Goal: Find specific fact: Find specific fact

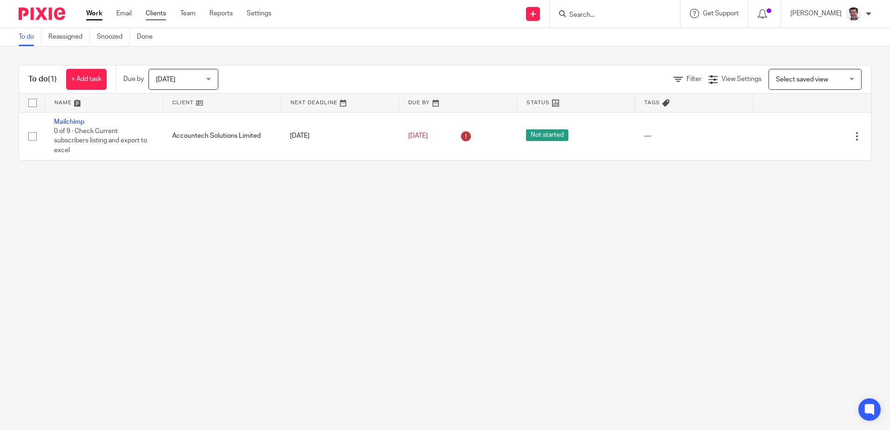
click at [157, 12] on link "Clients" at bounding box center [156, 13] width 20 height 9
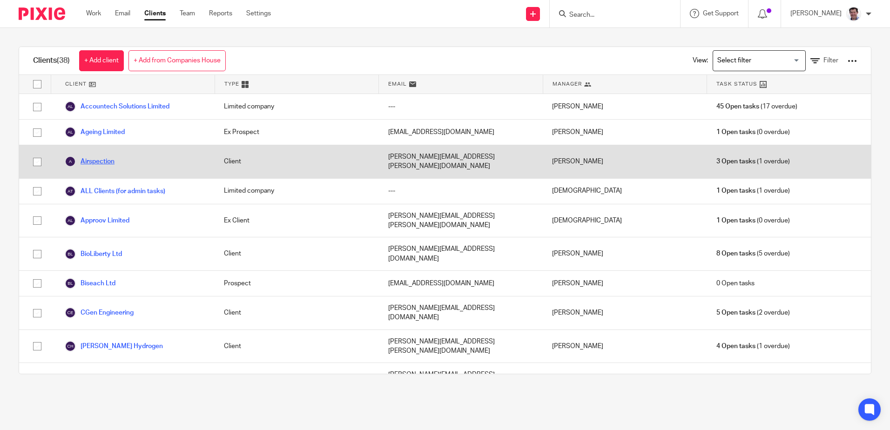
click at [101, 160] on link "Airspection" at bounding box center [90, 161] width 50 height 11
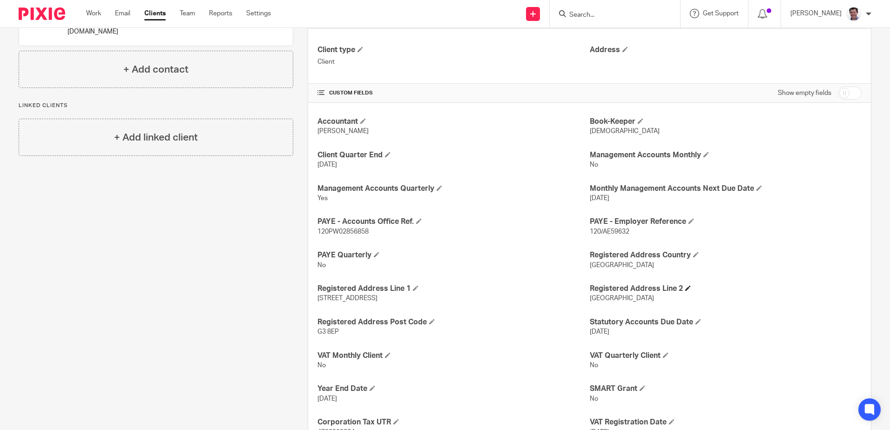
scroll to position [140, 0]
drag, startPoint x: 631, startPoint y: 231, endPoint x: 586, endPoint y: 234, distance: 45.3
click at [590, 234] on p "120/AE59632" at bounding box center [726, 230] width 272 height 9
copy span "120/AE59632"
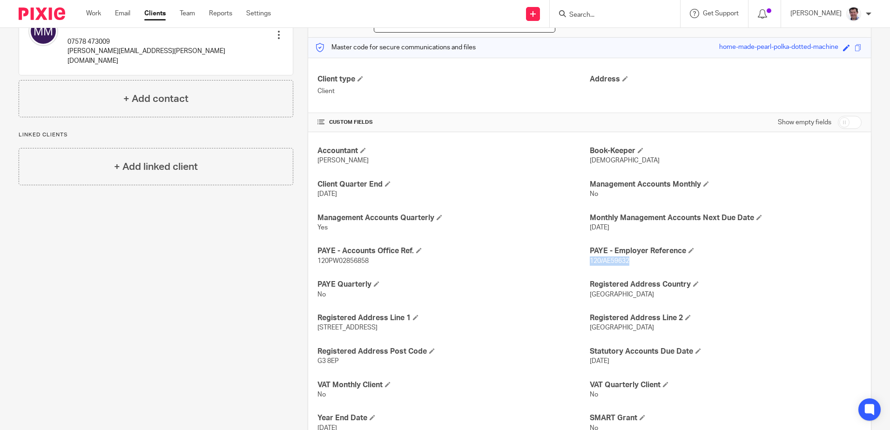
scroll to position [93, 0]
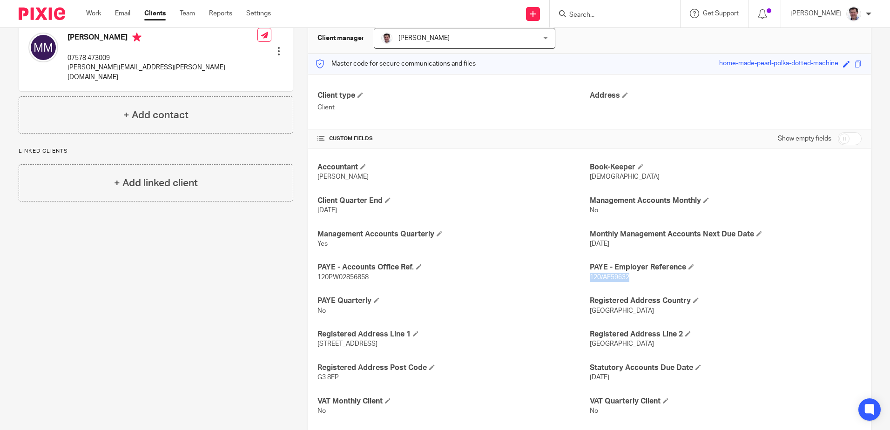
click at [156, 15] on link "Clients" at bounding box center [154, 13] width 21 height 9
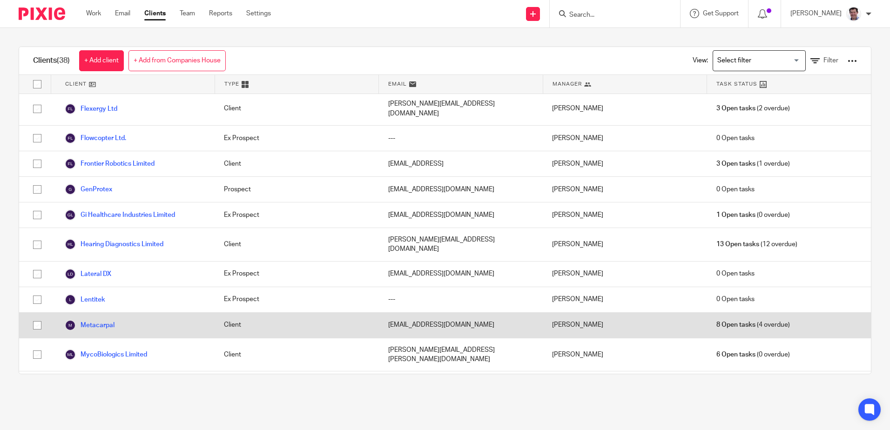
scroll to position [512, 0]
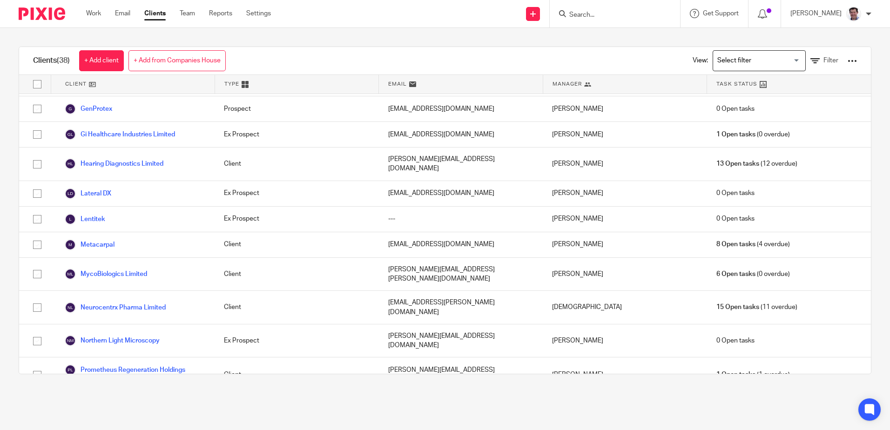
click at [120, 404] on link "Prometheus Regeneration R&D Limited" at bounding box center [130, 409] width 131 height 11
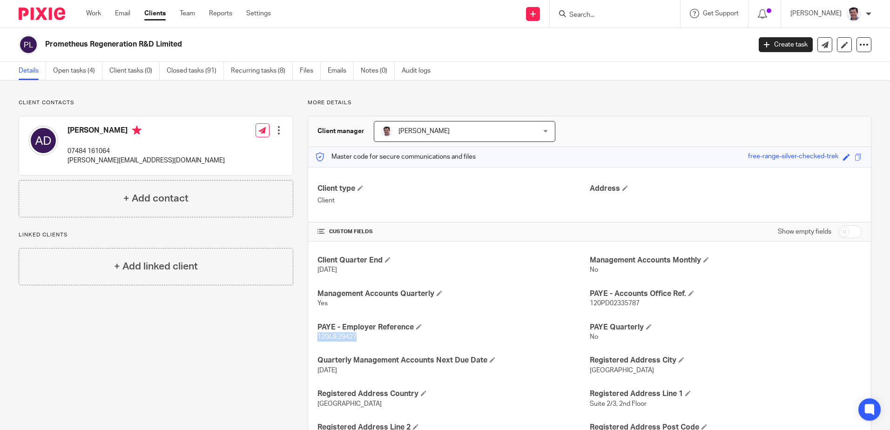
drag, startPoint x: 364, startPoint y: 337, endPoint x: 317, endPoint y: 338, distance: 47.1
click at [318, 338] on p "120/JE29427" at bounding box center [454, 336] width 272 height 9
drag, startPoint x: 317, startPoint y: 338, endPoint x: 322, endPoint y: 337, distance: 5.7
copy span "120/JE29427"
